Goal: Communication & Community: Ask a question

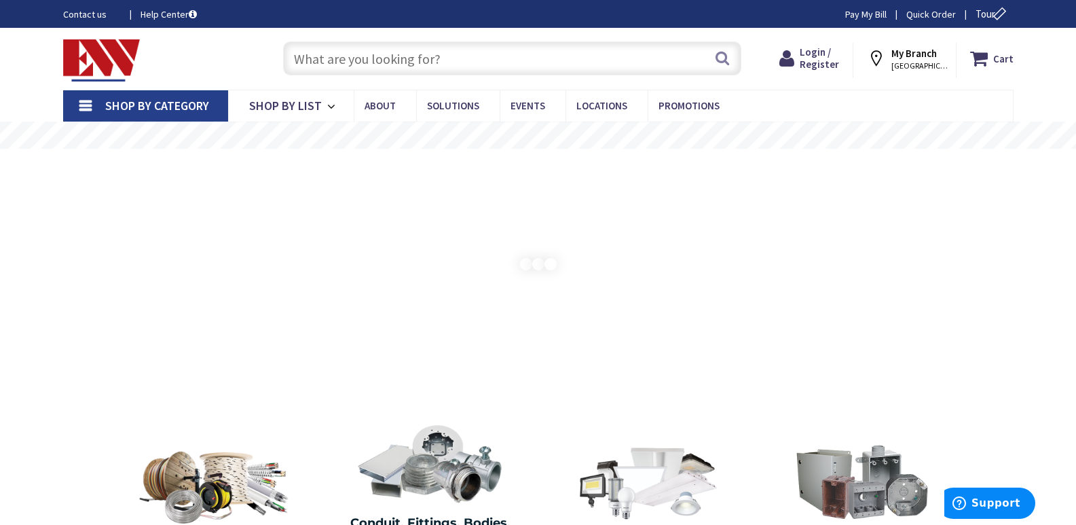
click at [78, 14] on link "Contact us" at bounding box center [91, 14] width 56 height 14
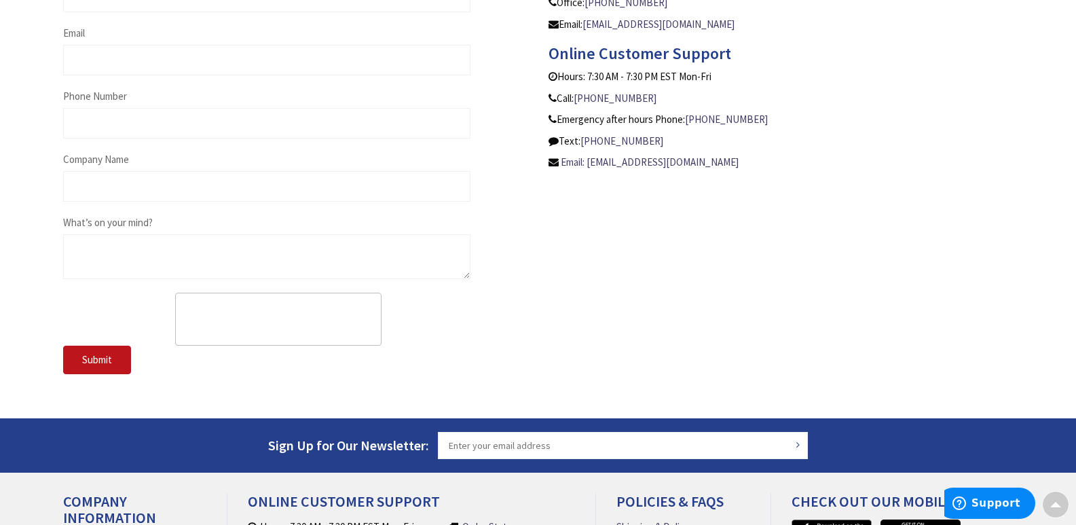
scroll to position [747, 0]
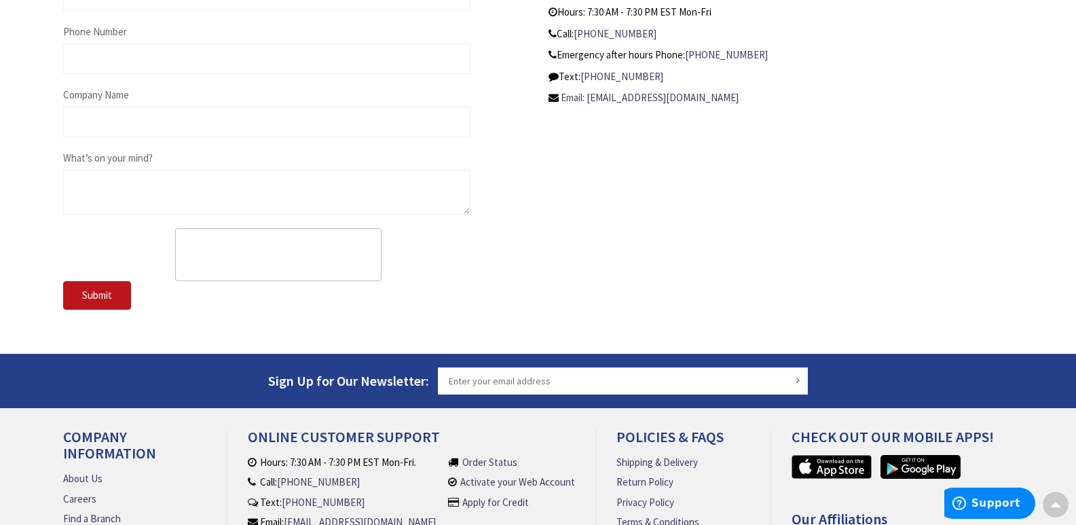
click at [116, 159] on span "What’s on your mind?" at bounding box center [108, 157] width 90 height 13
click at [116, 170] on textarea "What’s on your mind?" at bounding box center [266, 192] width 407 height 45
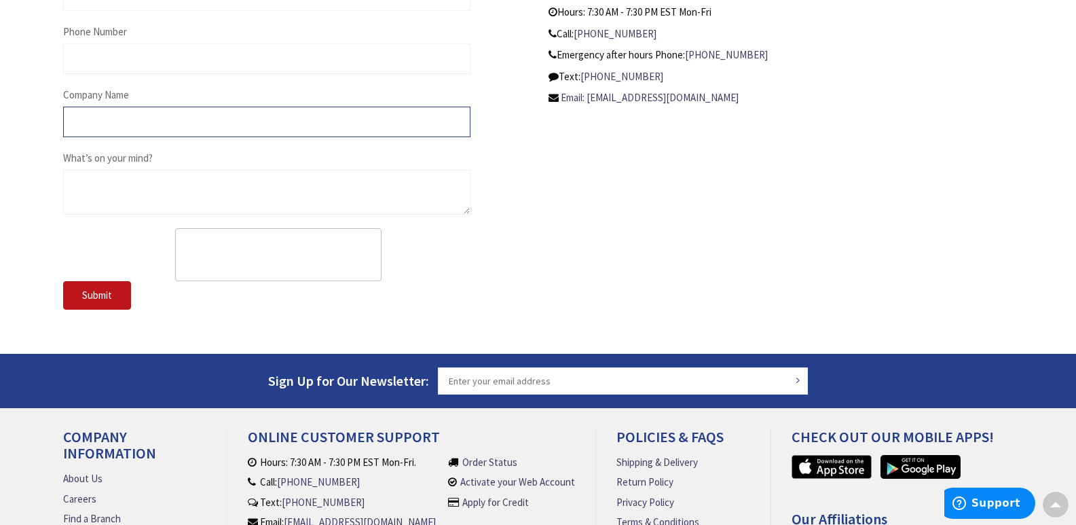
drag, startPoint x: 122, startPoint y: 118, endPoint x: 207, endPoint y: 137, distance: 87.0
click at [147, 121] on input "Company Name" at bounding box center [266, 122] width 407 height 31
type input "Executive Elegance Pros"
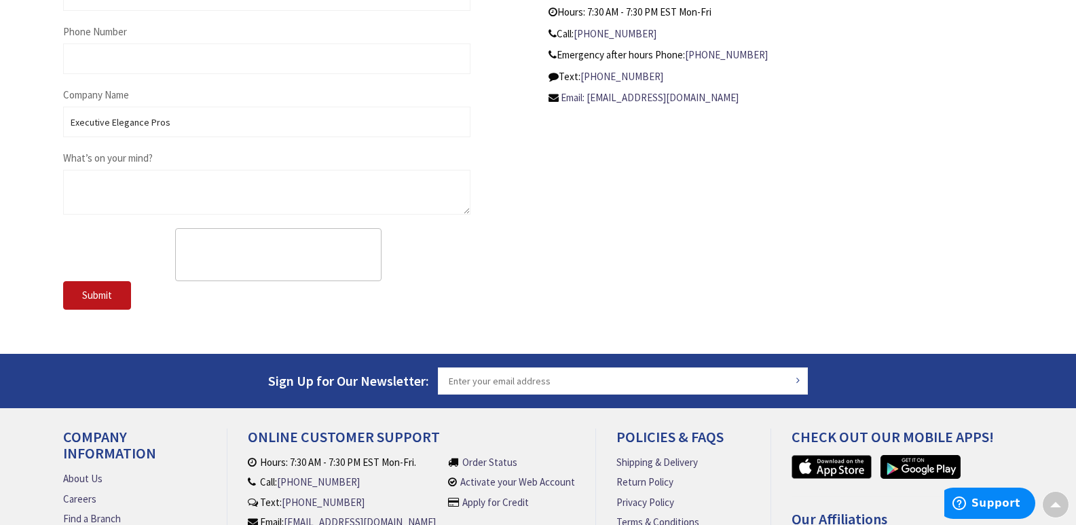
type input "Amanda Smith"
type input "amanda@executiveelegancepros.com"
type input "4754655597"
click at [115, 188] on textarea "What’s on your mind?" at bounding box center [266, 192] width 407 height 45
paste textarea "I am local and would love an opportunity to provide you with a professional cle…"
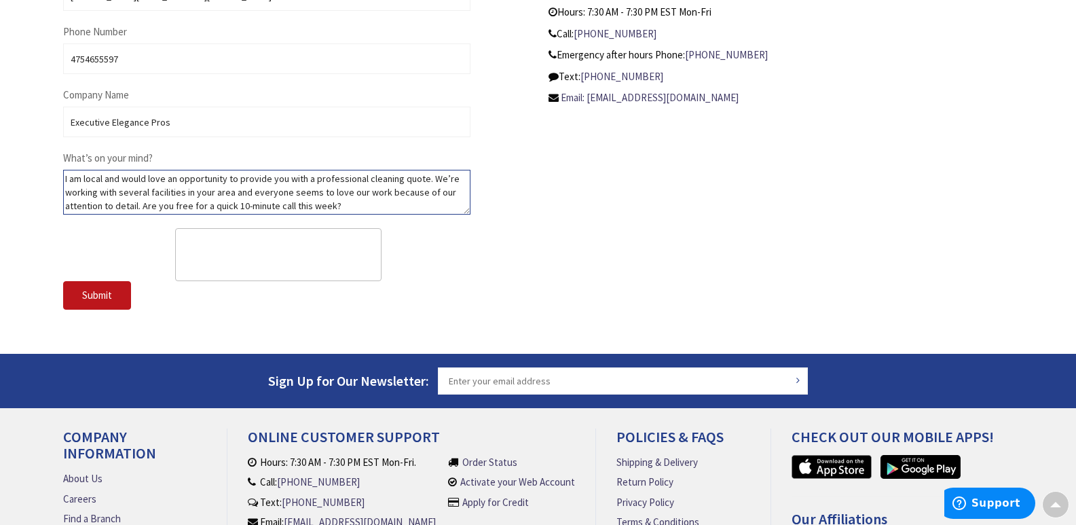
scroll to position [121, 0]
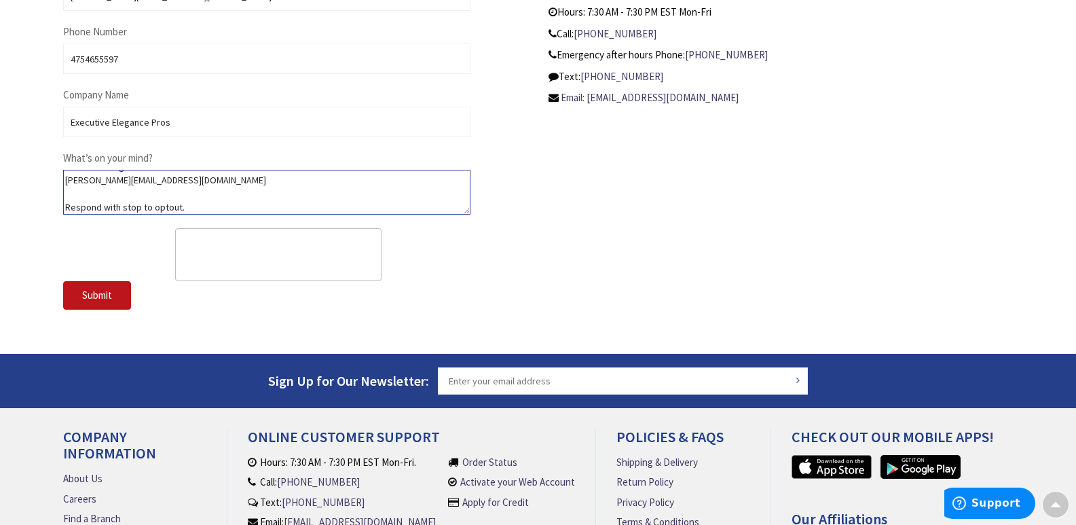
type textarea "I am local and would love an opportunity to provide you with a professional cle…"
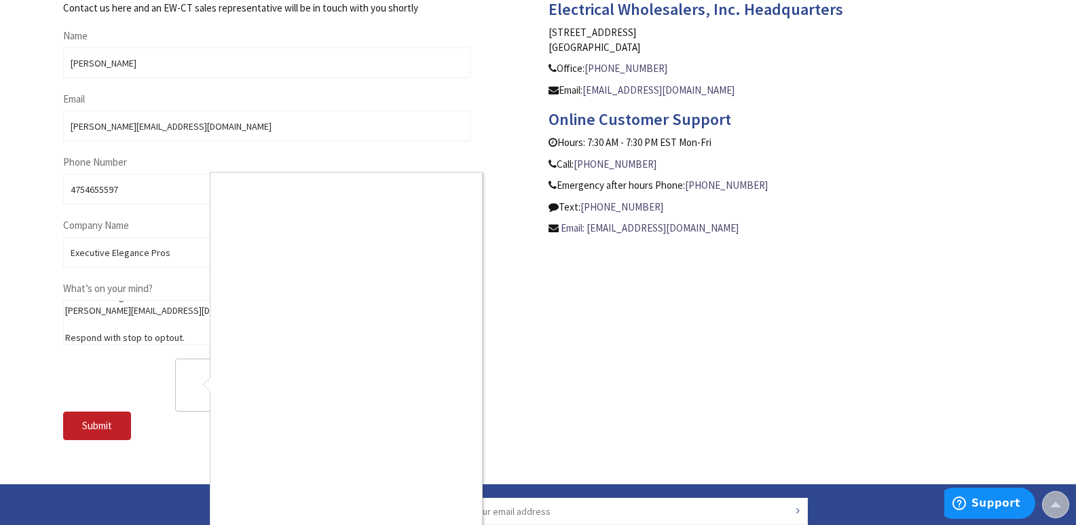
scroll to position [679, 0]
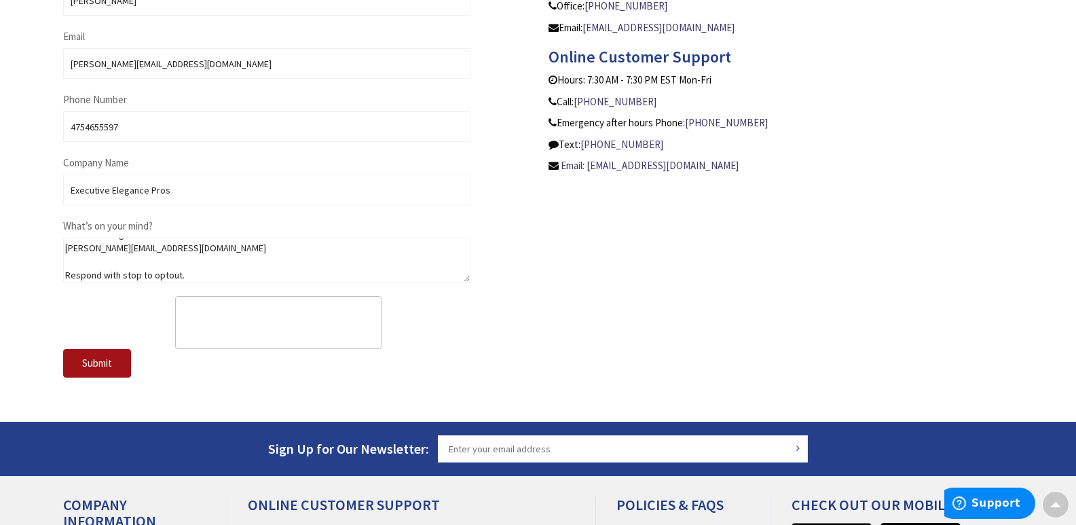
click at [113, 372] on button "Submit" at bounding box center [97, 363] width 68 height 29
